Goal: Task Accomplishment & Management: Manage account settings

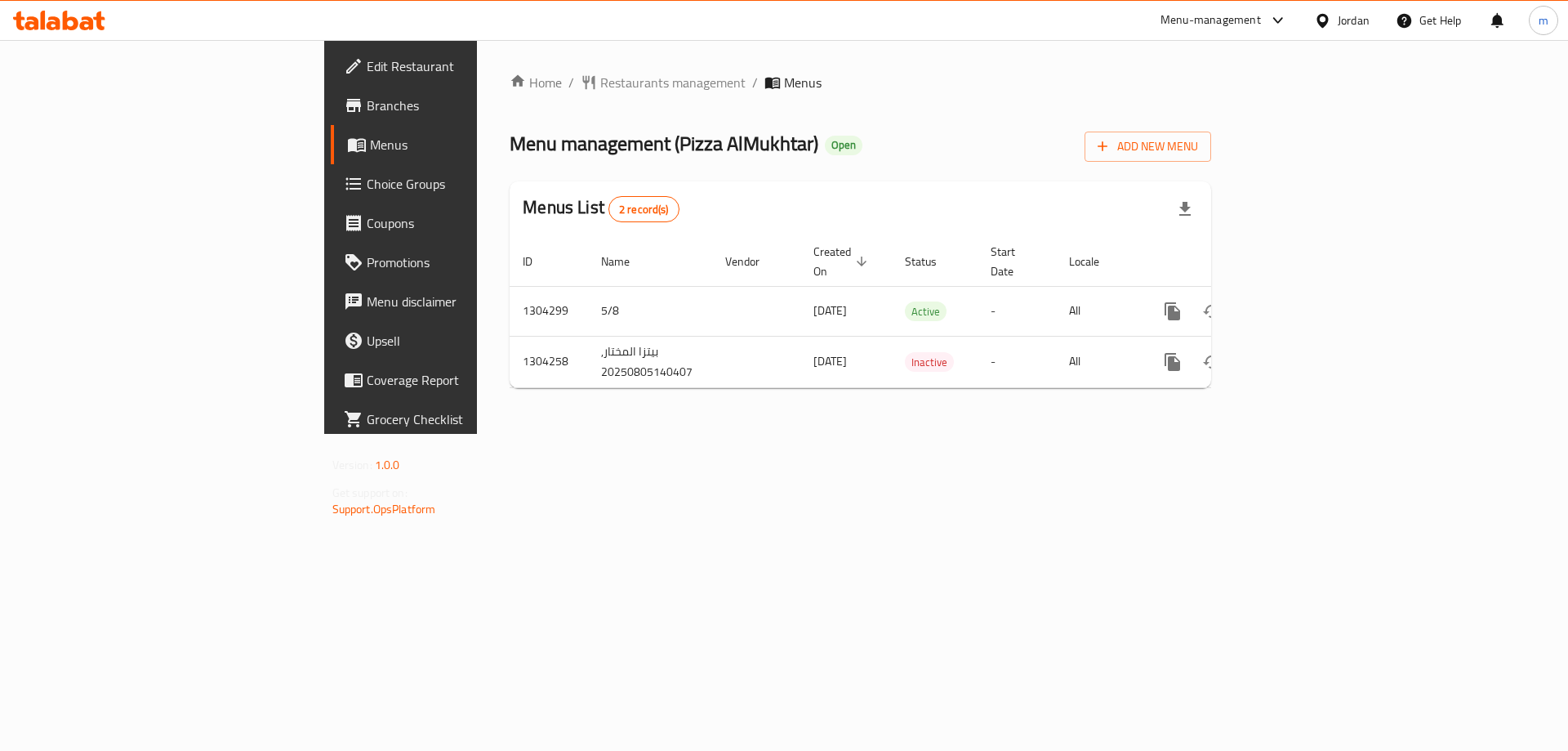
click at [367, 184] on span "Choice Groups" at bounding box center [470, 184] width 207 height 20
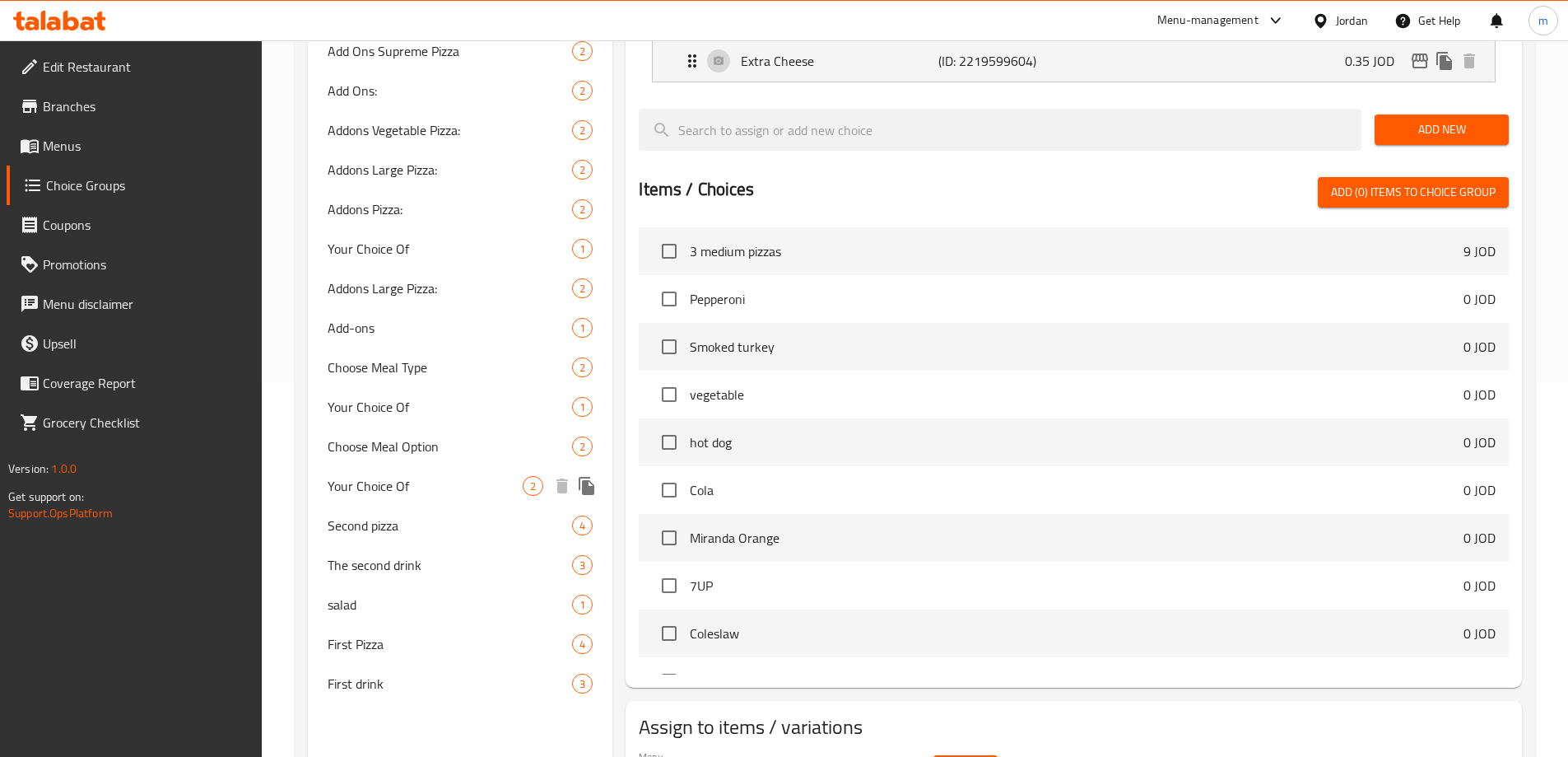
scroll to position [412, 0]
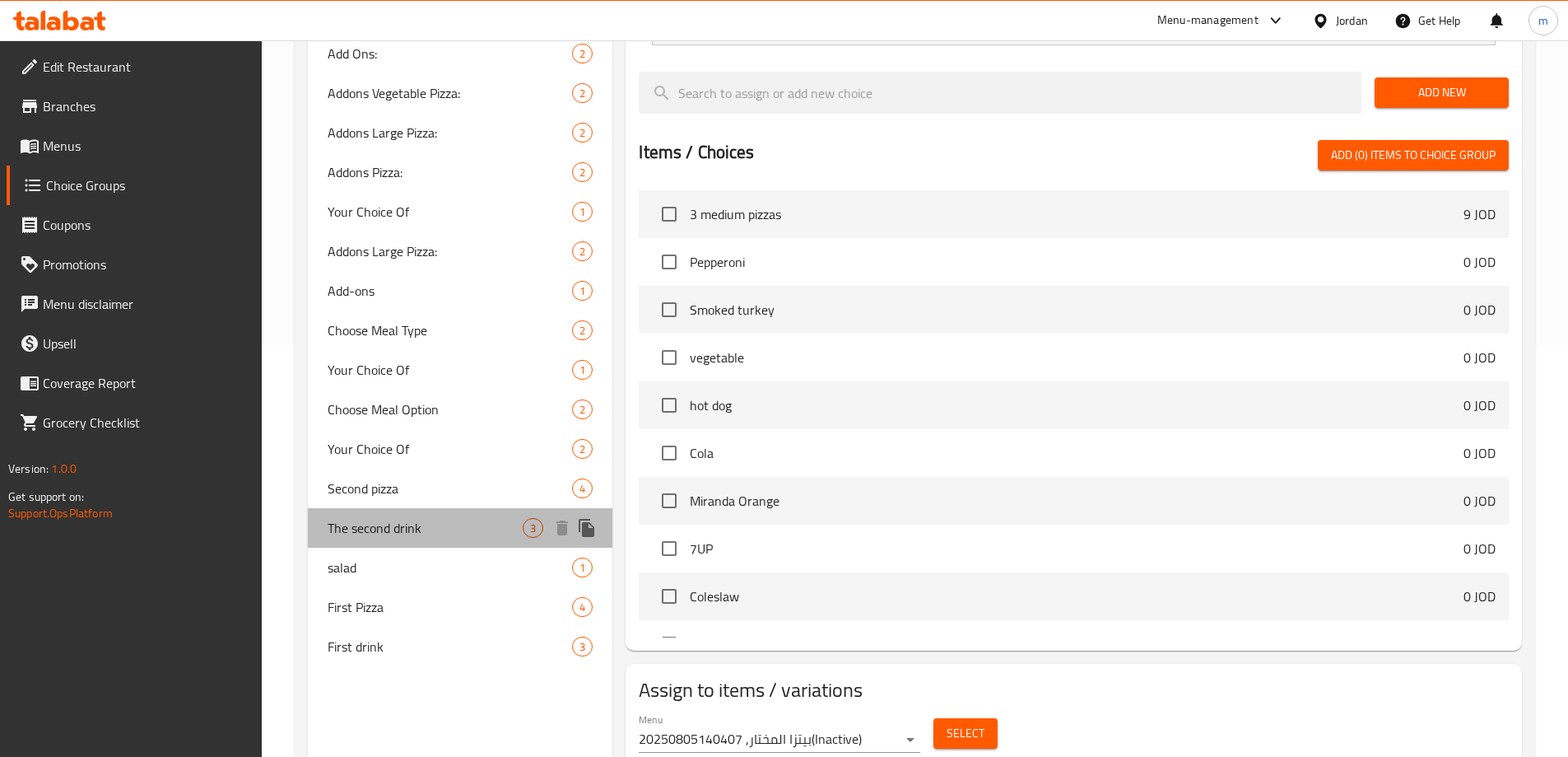
click at [428, 529] on span "The second drink" at bounding box center [426, 528] width 196 height 20
type input "The second drink"
type input "المشروب الثاني"
type input "1"
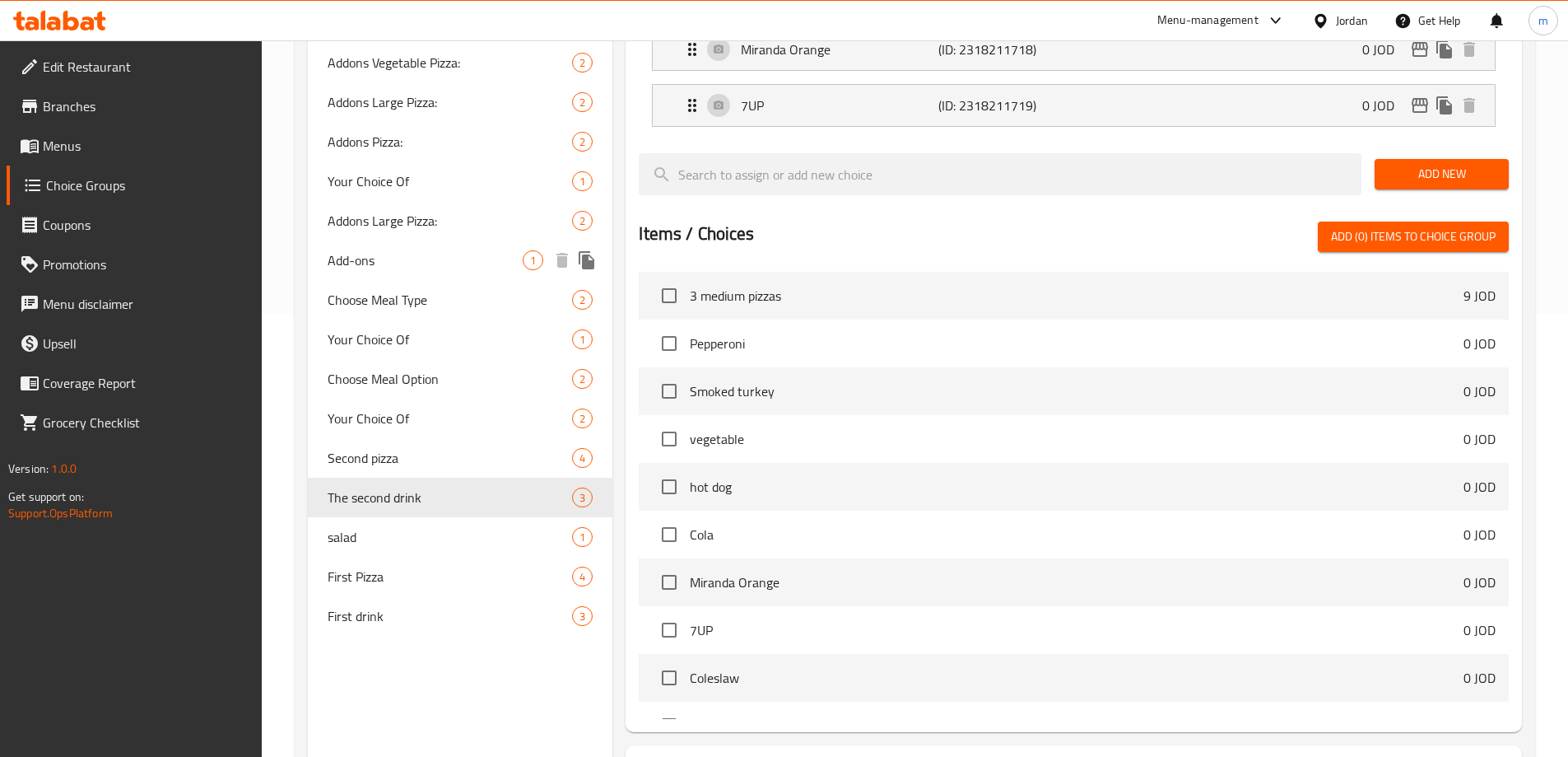
scroll to position [494, 0]
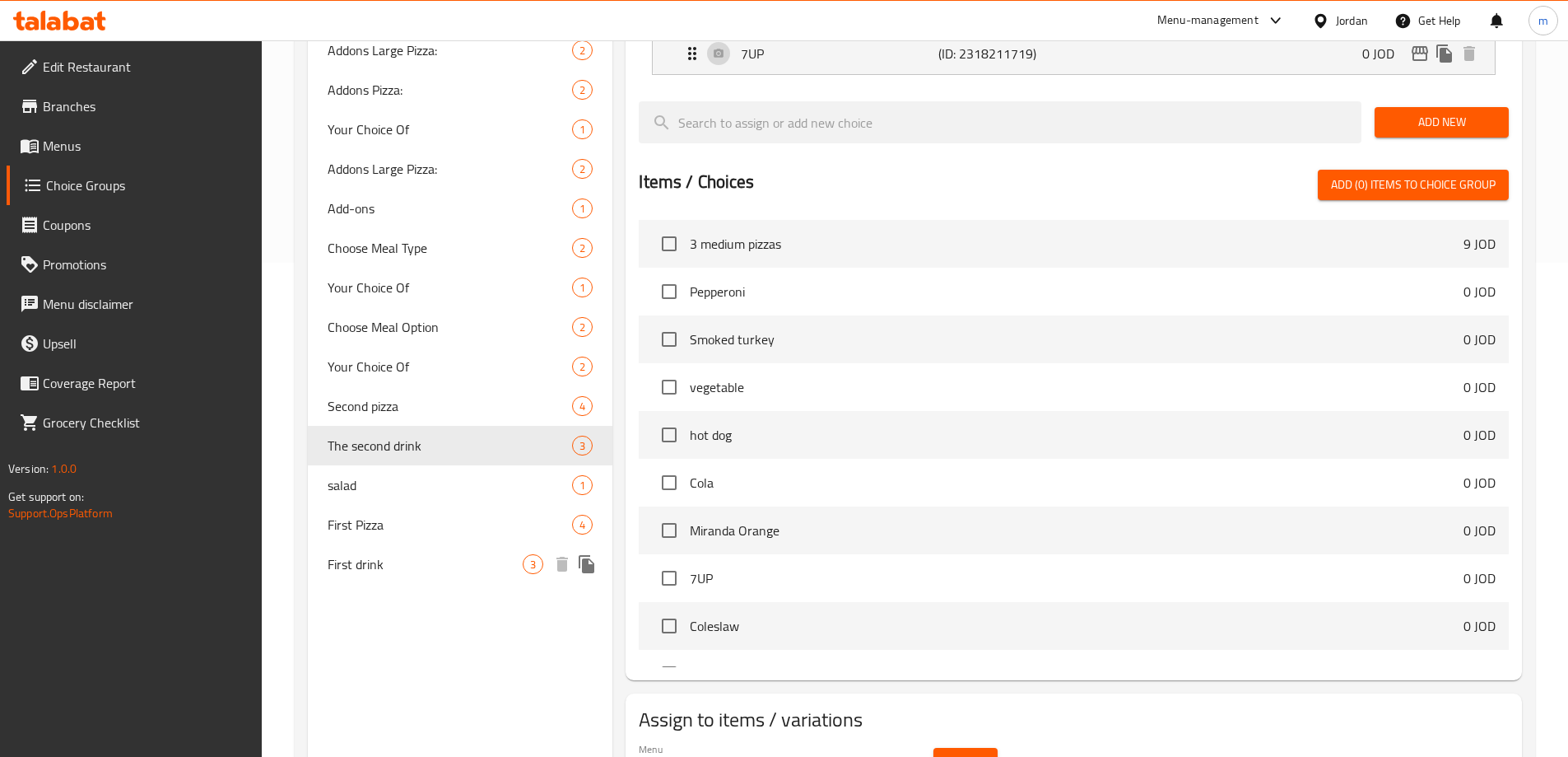
click at [380, 567] on span "First drink" at bounding box center [426, 564] width 196 height 20
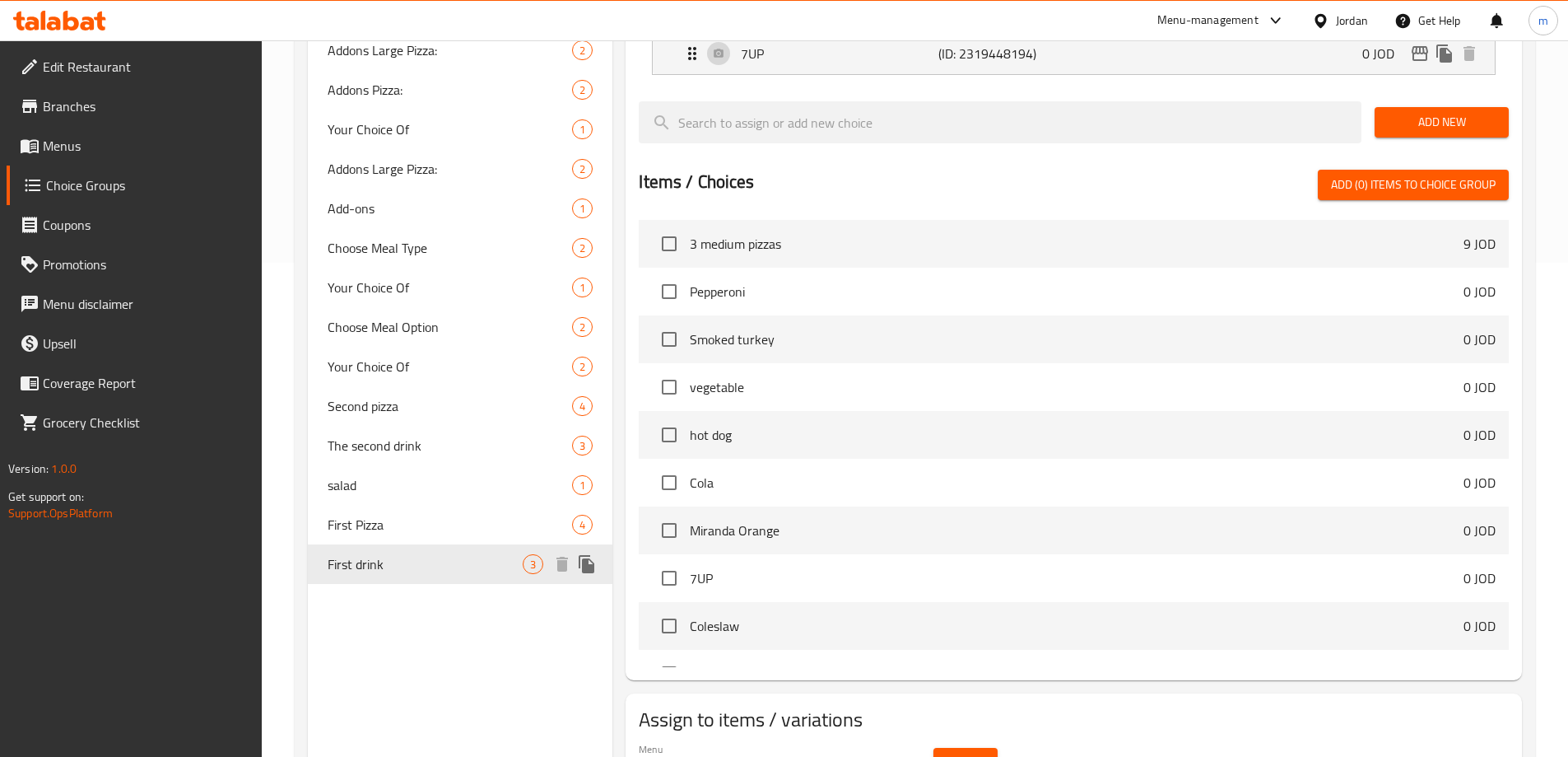
type input "First drink"
type input "مشروب الاول"
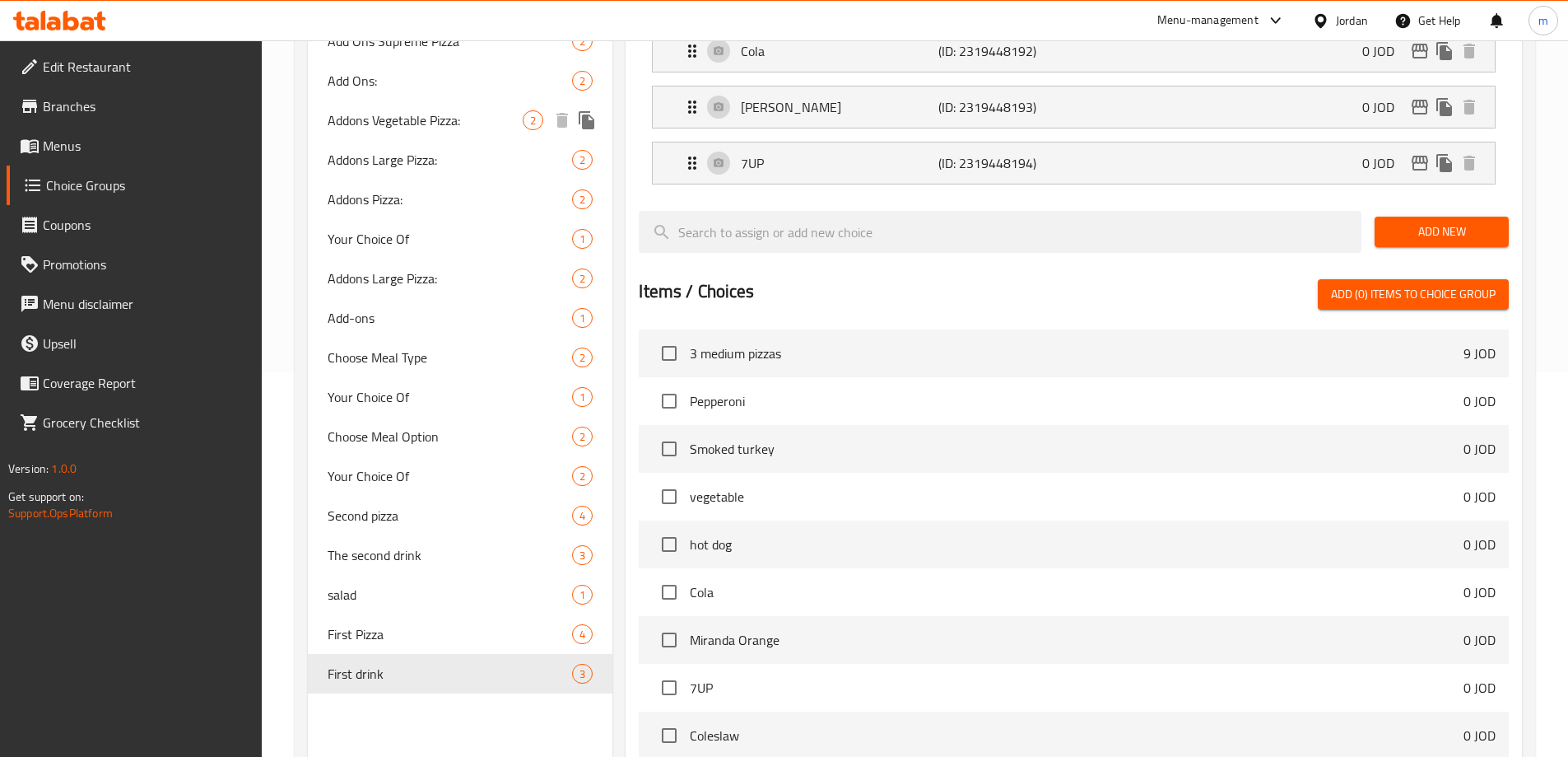
scroll to position [412, 0]
